Goal: Task Accomplishment & Management: Use online tool/utility

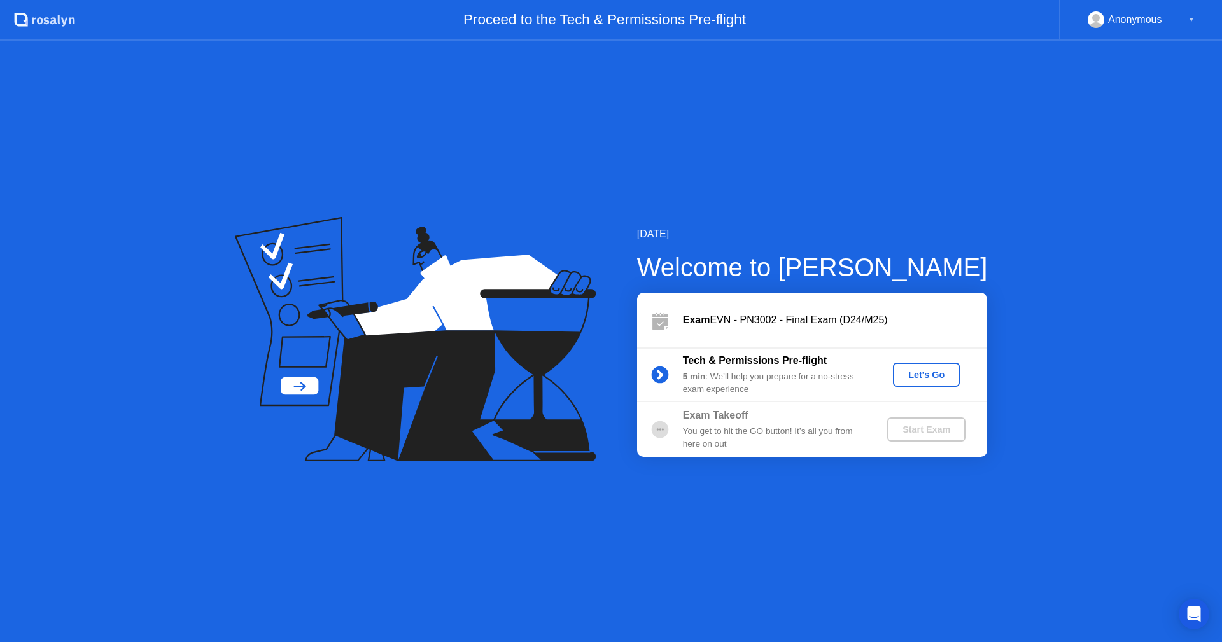
click at [938, 371] on div "Let's Go" at bounding box center [926, 375] width 57 height 10
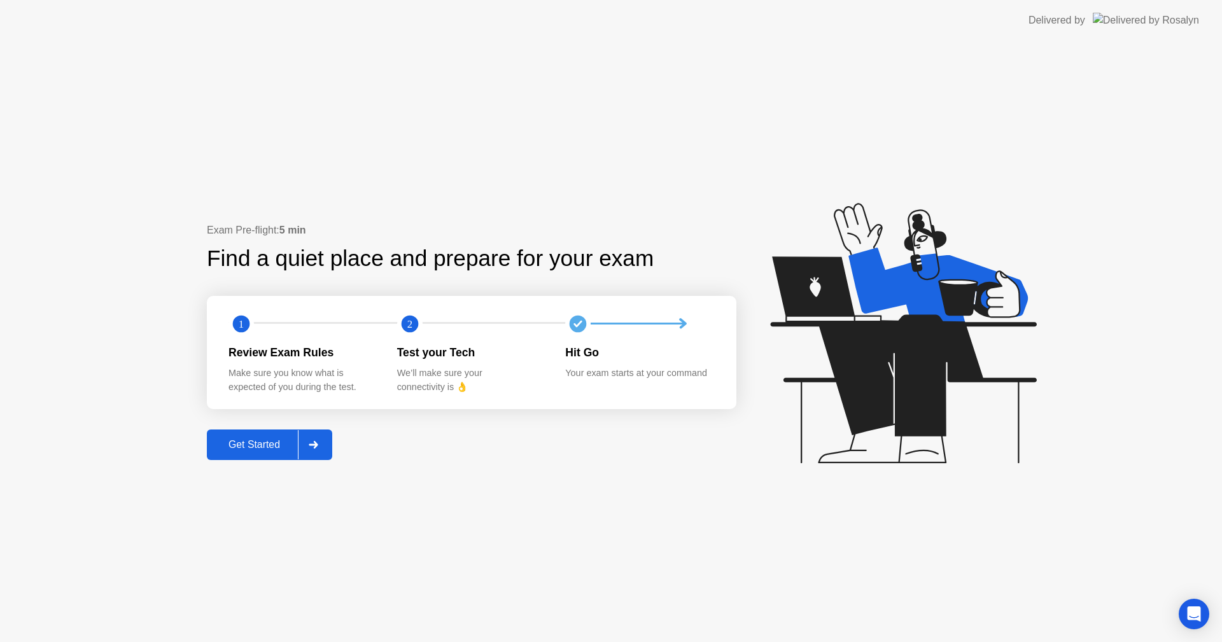
click at [284, 442] on div "Get Started" at bounding box center [254, 444] width 87 height 11
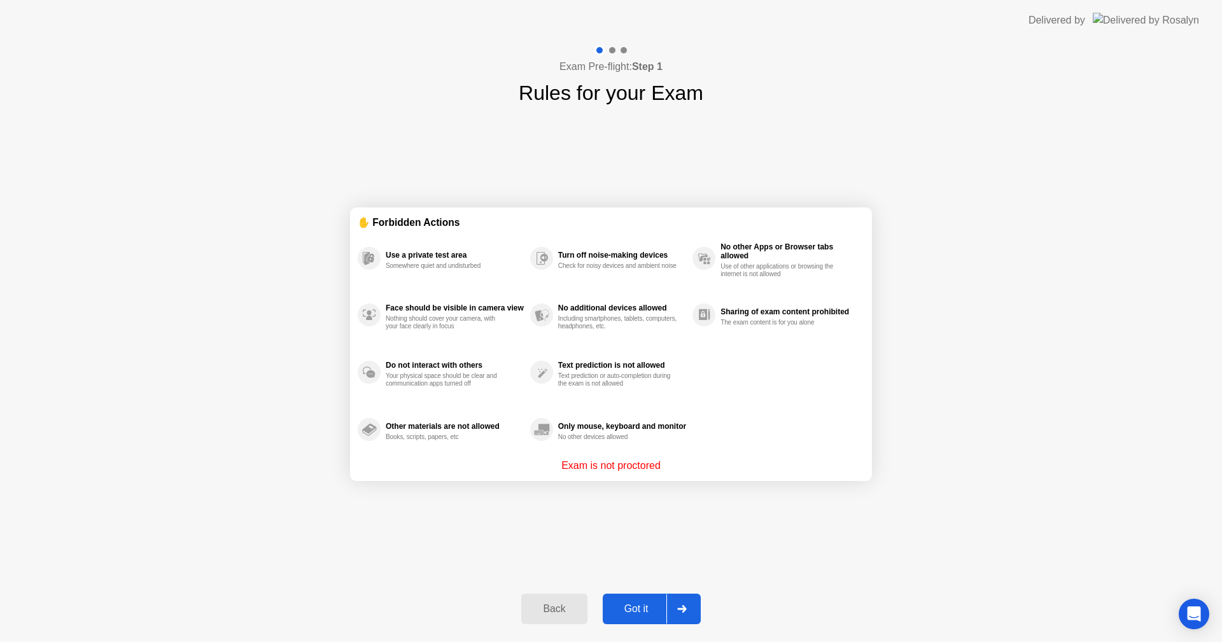
click at [646, 612] on div "Got it" at bounding box center [637, 608] width 60 height 11
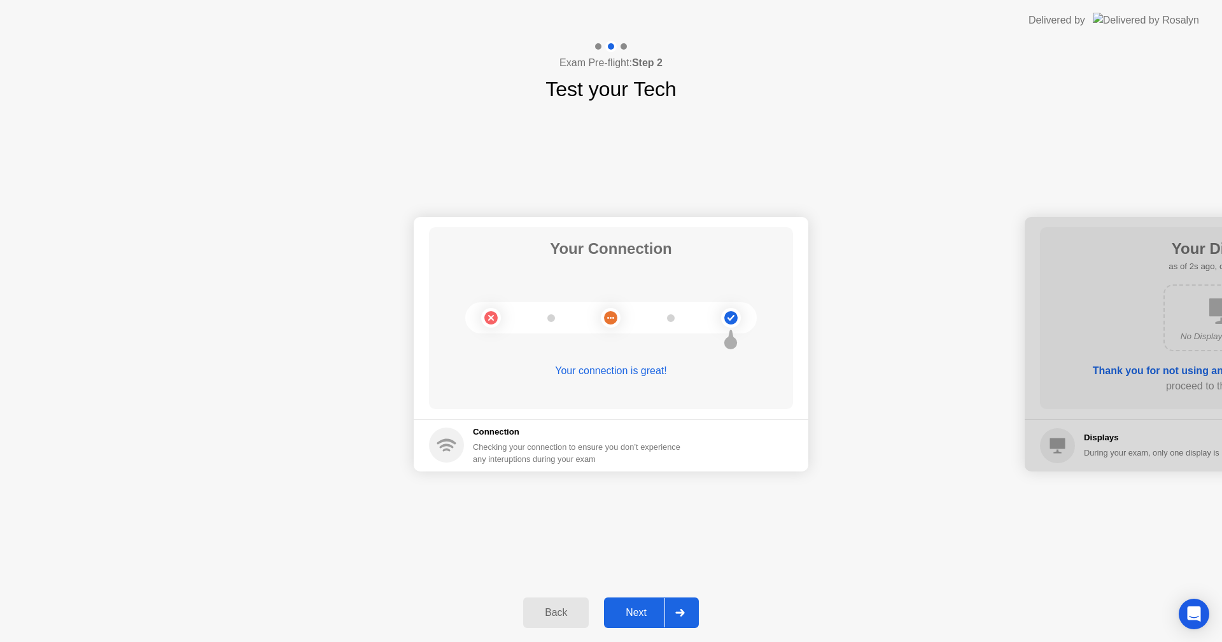
click at [646, 612] on div "Next" at bounding box center [636, 612] width 57 height 11
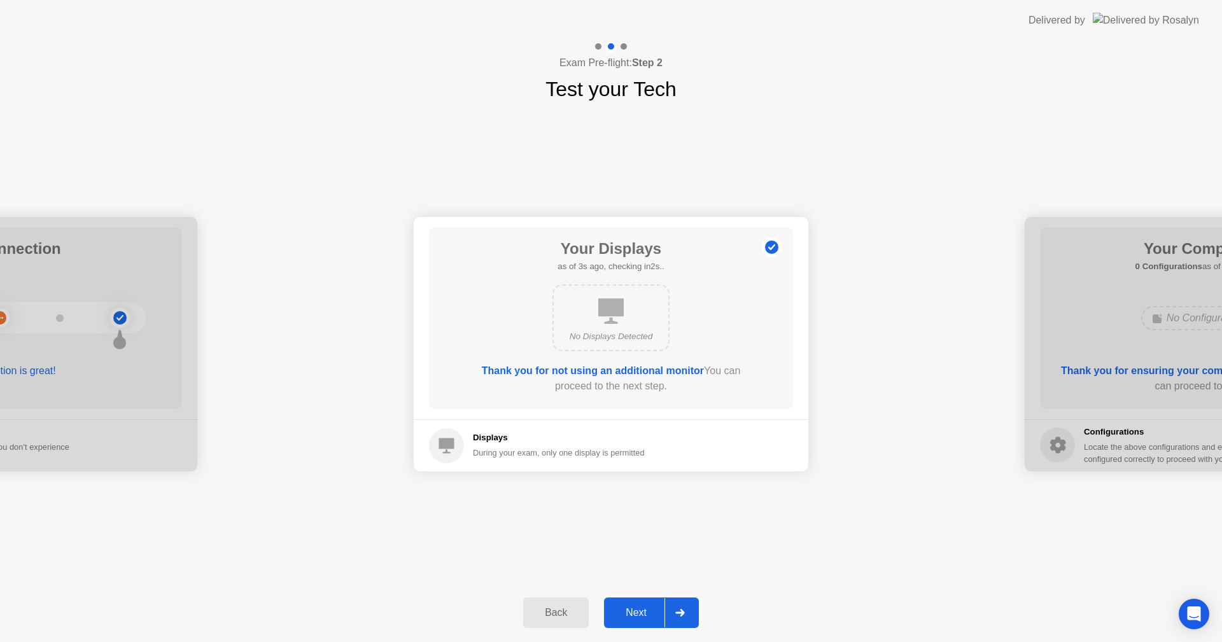
click at [646, 612] on div "Next" at bounding box center [636, 612] width 57 height 11
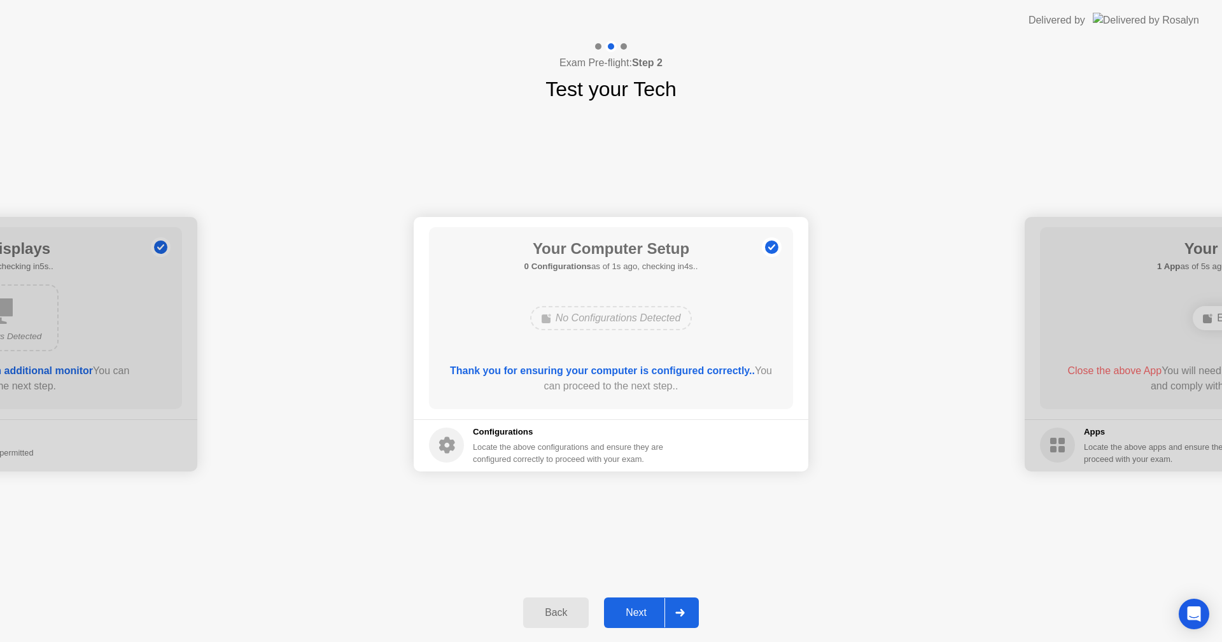
click at [646, 612] on div "Next" at bounding box center [636, 612] width 57 height 11
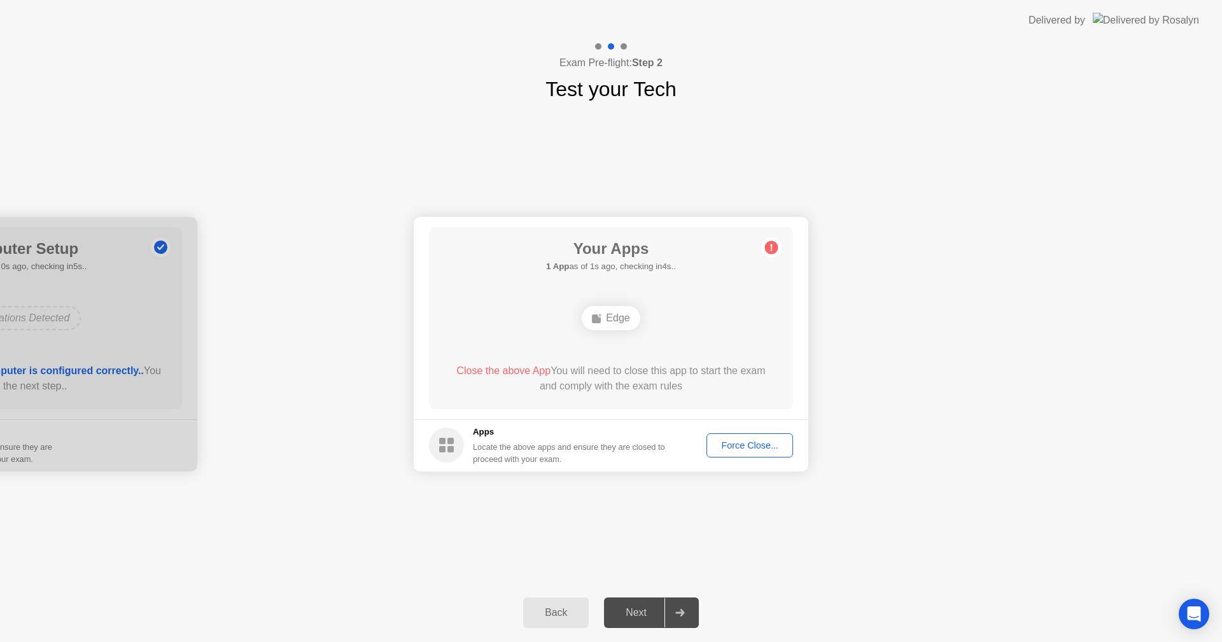
click at [746, 445] on div "Force Close..." at bounding box center [750, 445] width 78 height 10
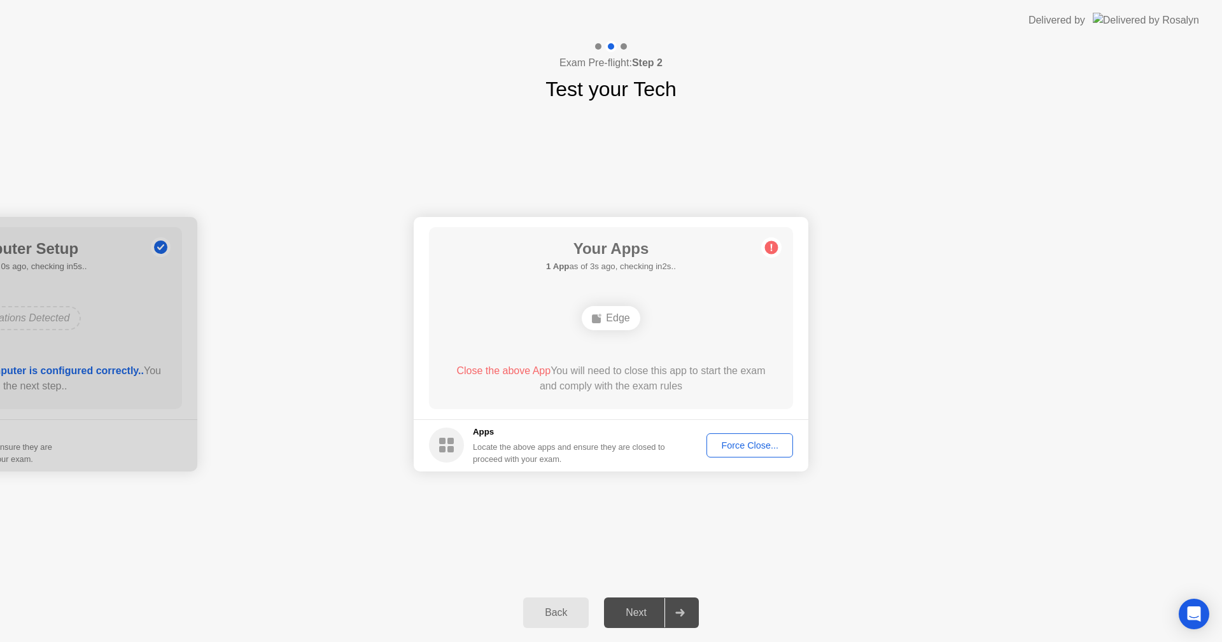
click at [591, 500] on div "Your Connection Your connection is great! Connection Checking your connection t…" at bounding box center [611, 343] width 1222 height 479
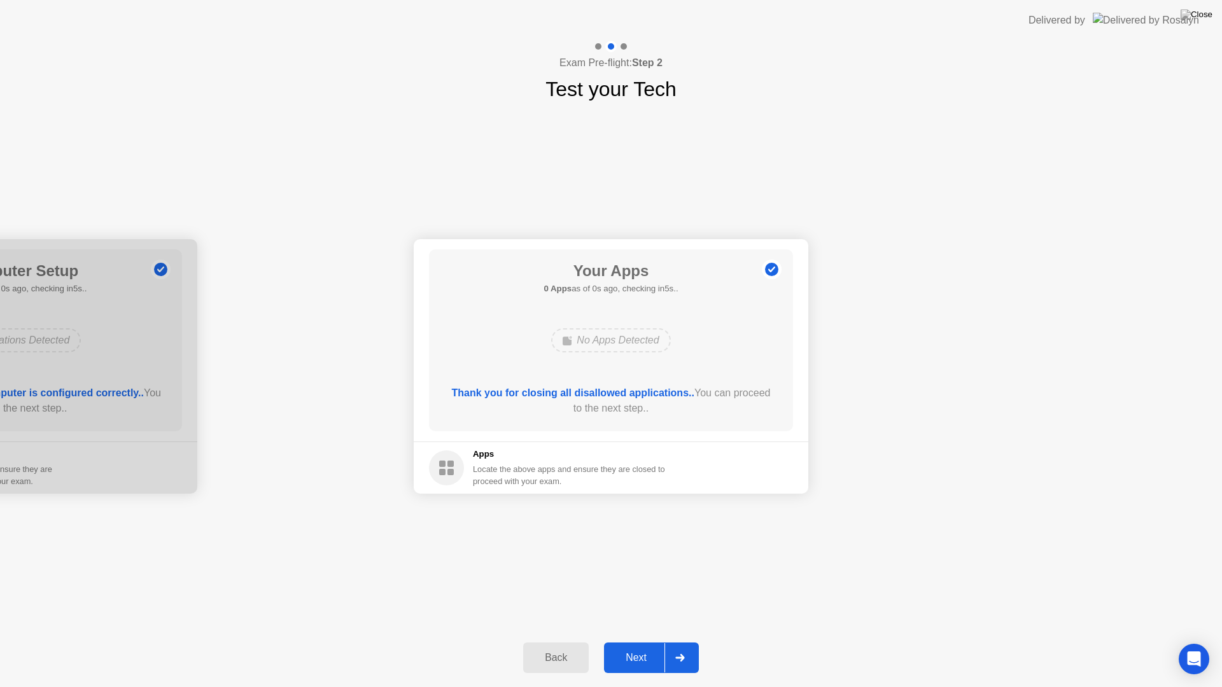
click at [731, 460] on footer "Apps Locate the above apps and ensure they are closed to proceed with your exam." at bounding box center [611, 468] width 395 height 52
click at [643, 642] on div "Next" at bounding box center [636, 657] width 57 height 11
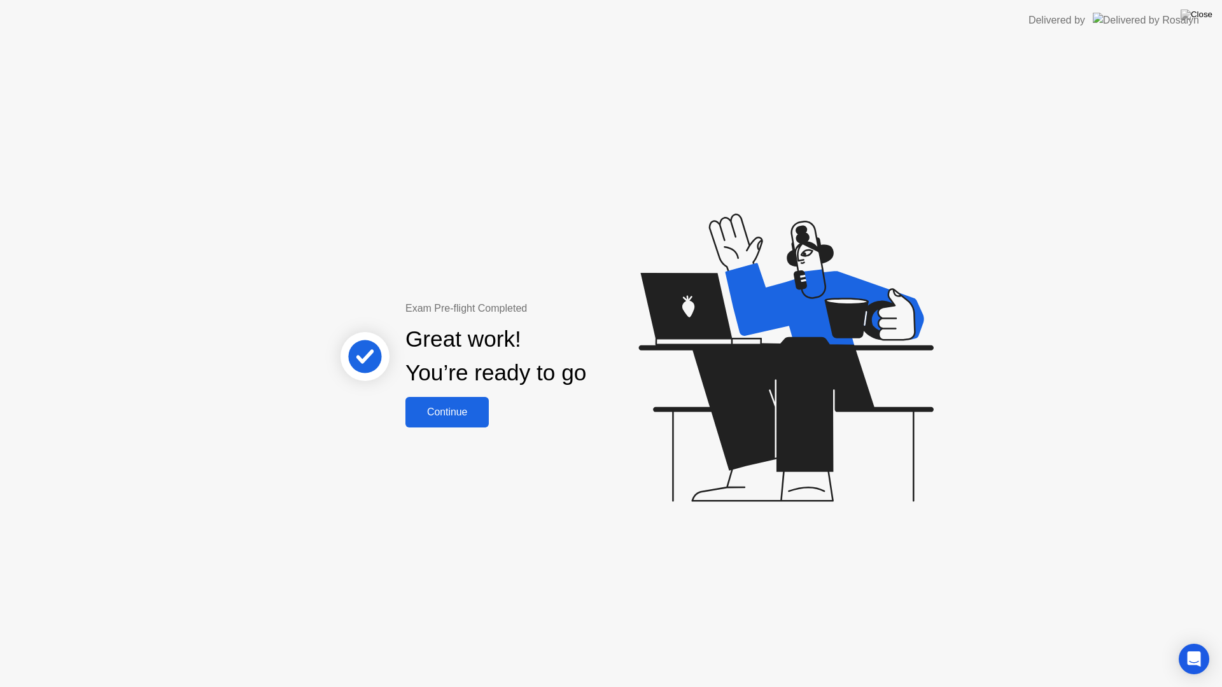
click at [473, 421] on button "Continue" at bounding box center [446, 412] width 83 height 31
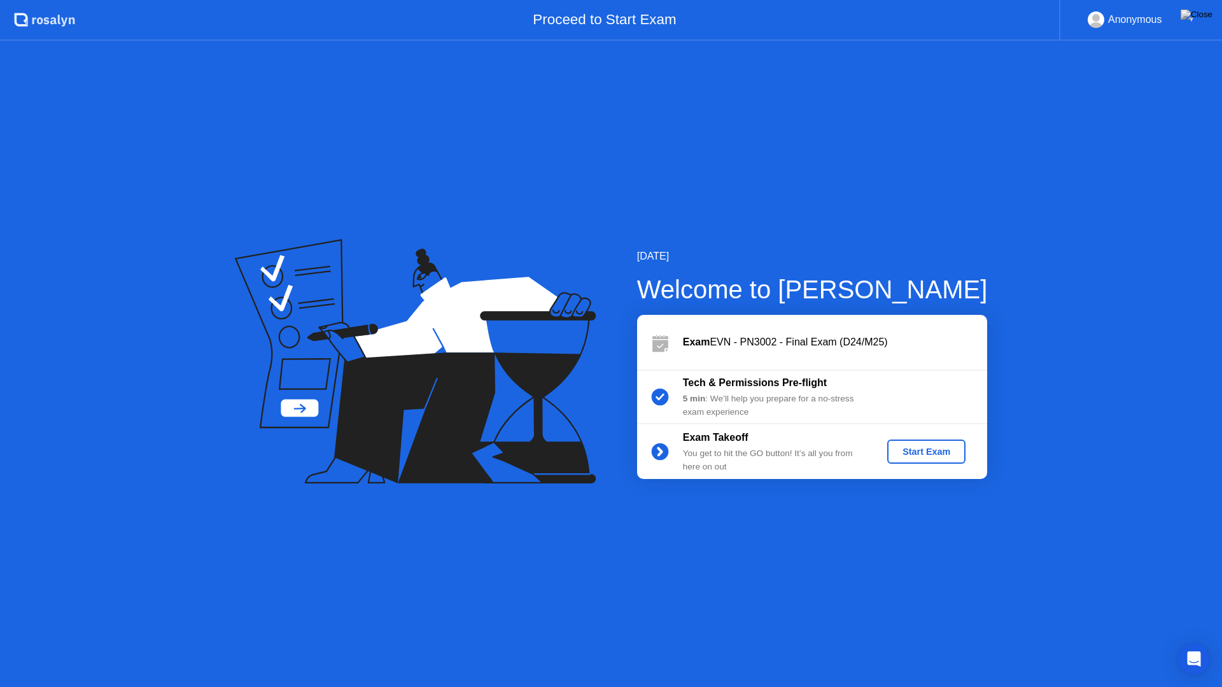
click at [926, 447] on div "Start Exam" at bounding box center [926, 452] width 68 height 10
